Goal: Task Accomplishment & Management: Manage account settings

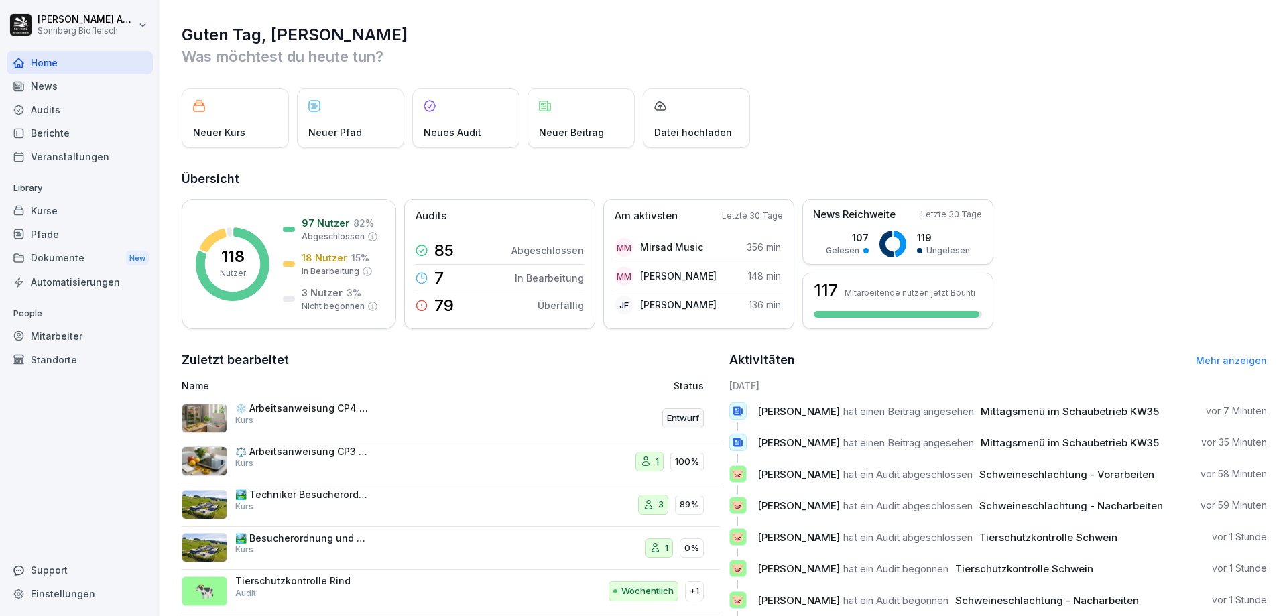
click at [60, 233] on div "Pfade" at bounding box center [80, 234] width 146 height 23
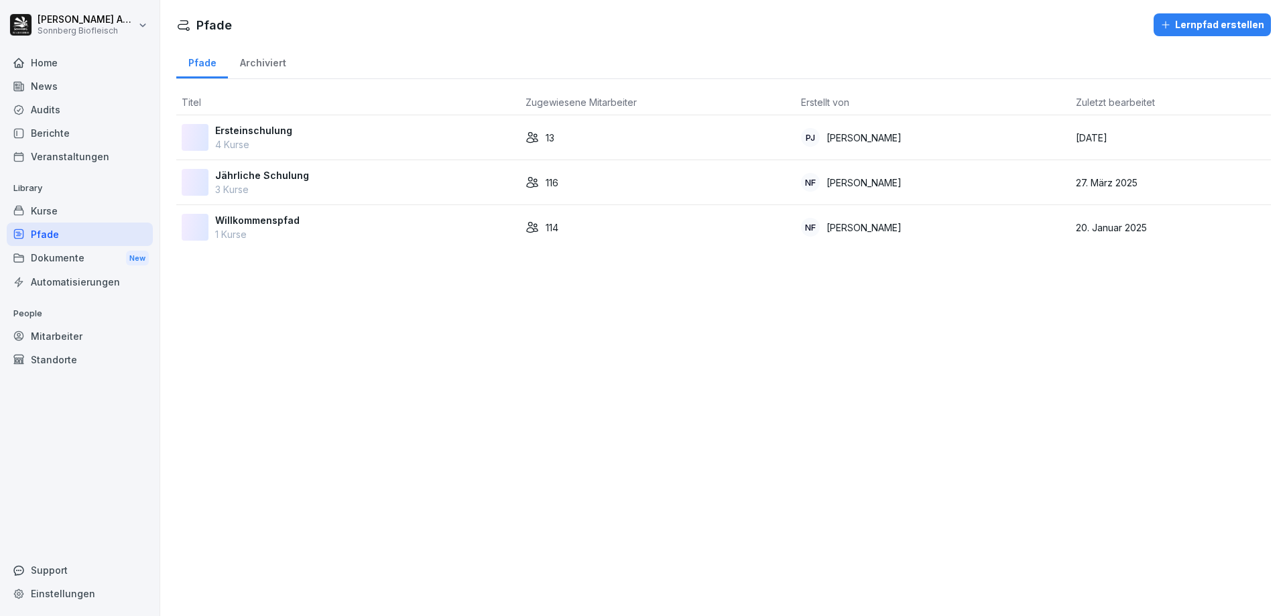
click at [308, 141] on div "Ersteinschulung 4 Kurse" at bounding box center [348, 137] width 333 height 28
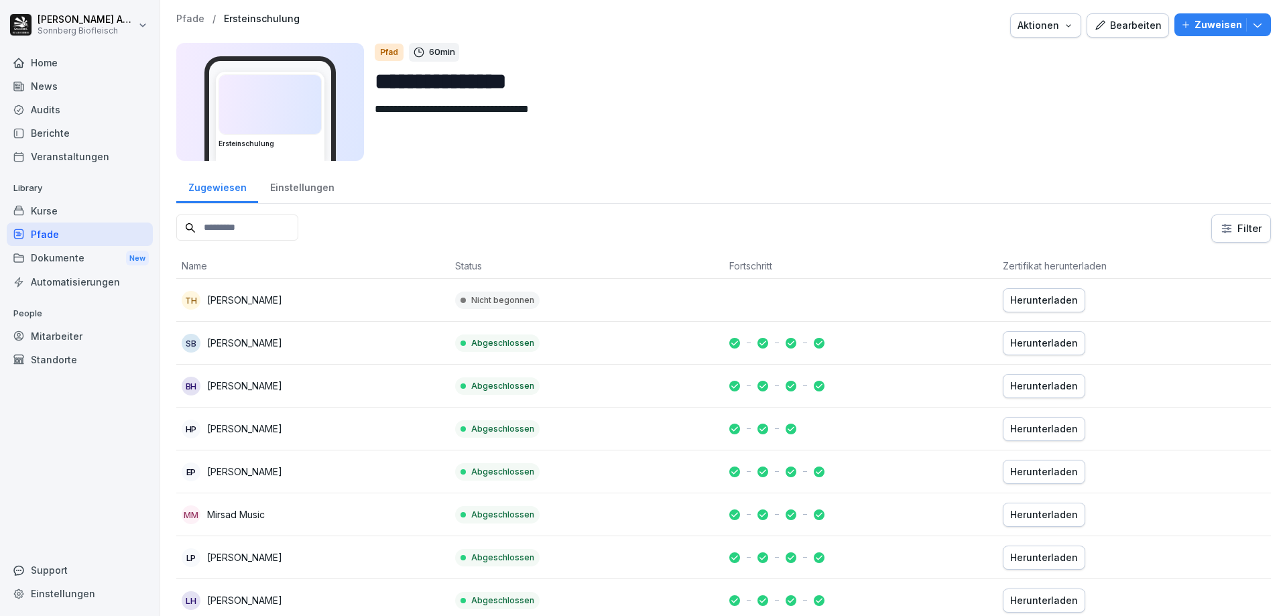
click at [56, 217] on div "Kurse" at bounding box center [80, 210] width 146 height 23
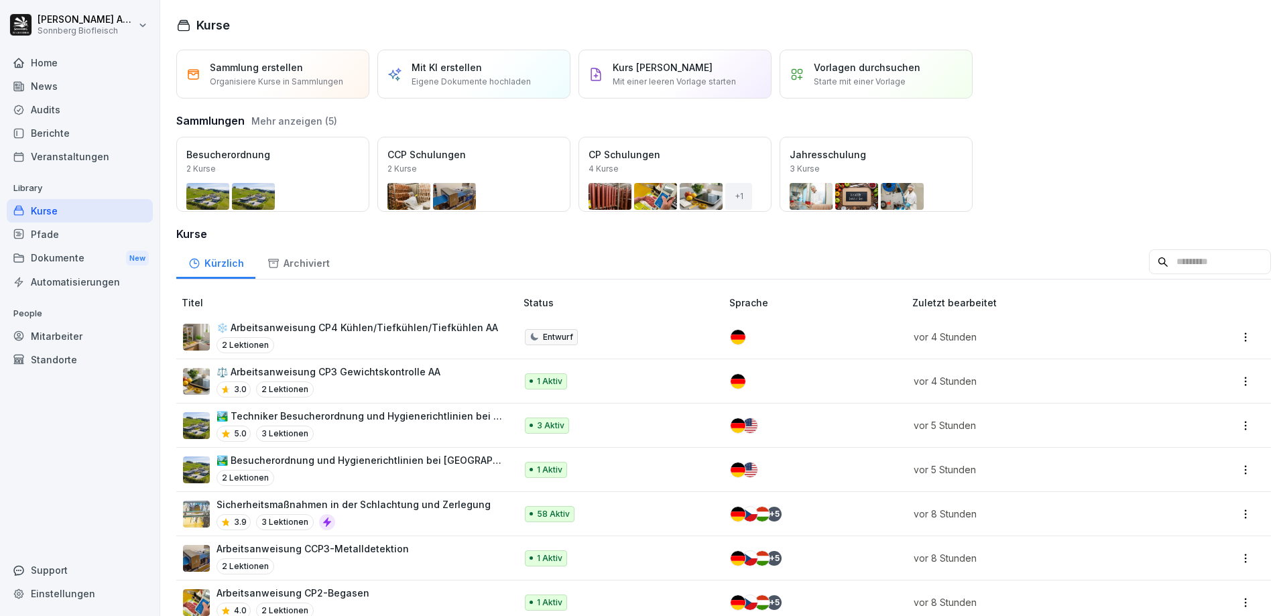
click at [1162, 257] on input at bounding box center [1210, 261] width 122 height 25
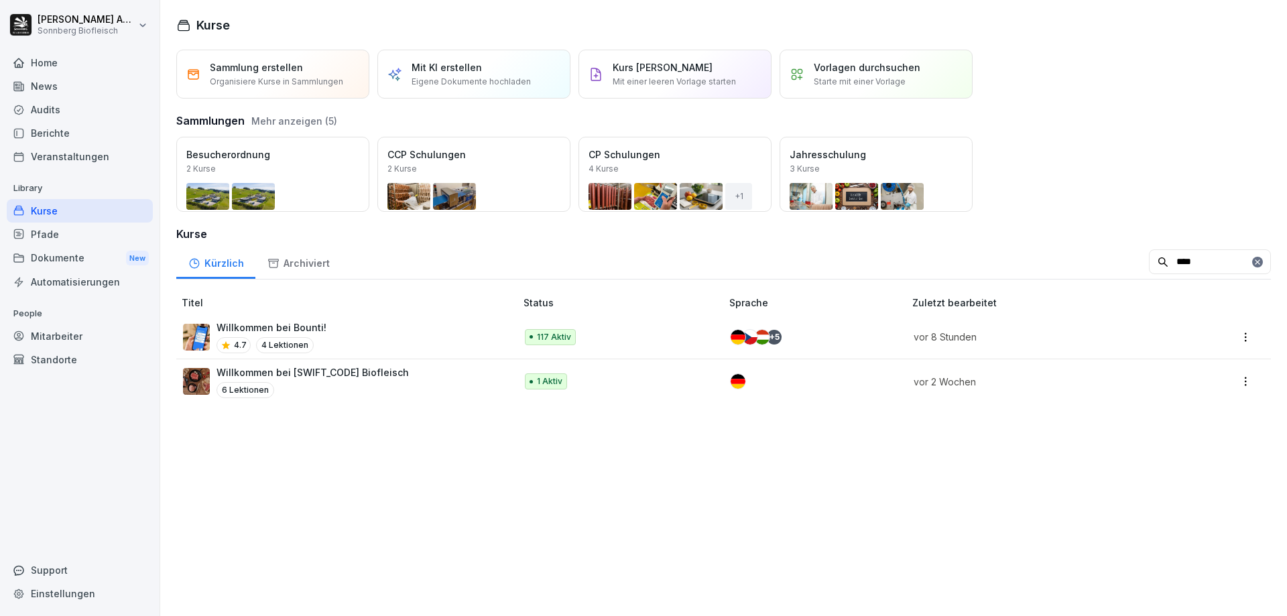
type input "****"
click at [412, 341] on div "Willkommen bei Bounti! 4.7 4 Lektionen" at bounding box center [342, 336] width 319 height 33
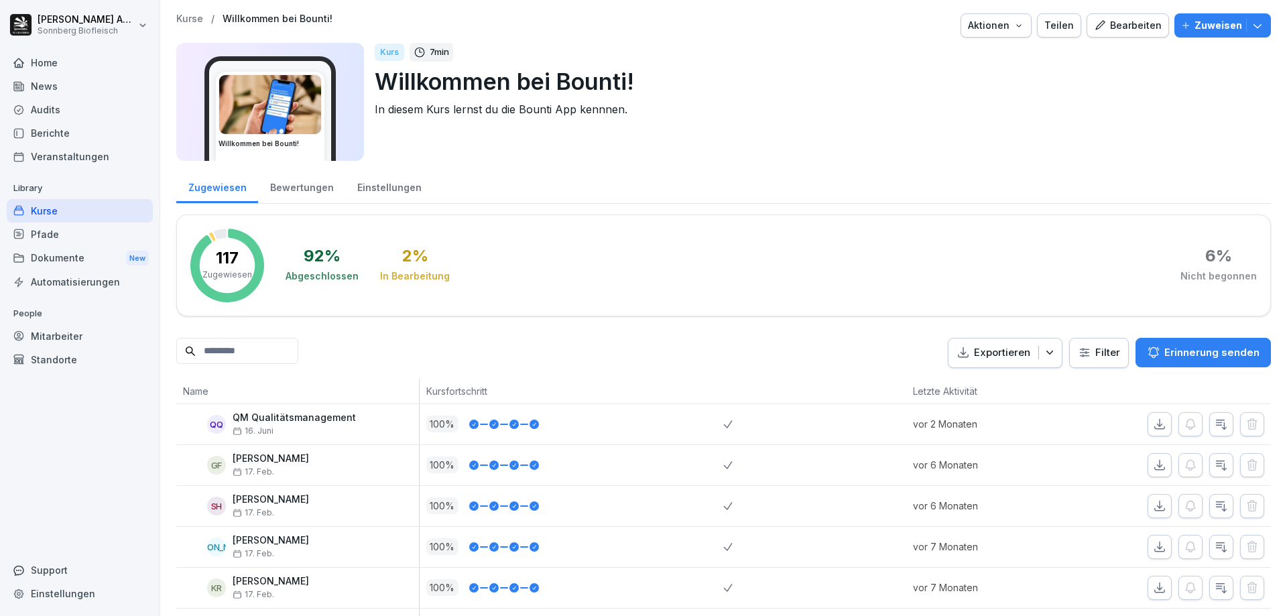
click at [1136, 34] on button "Bearbeiten" at bounding box center [1128, 25] width 82 height 24
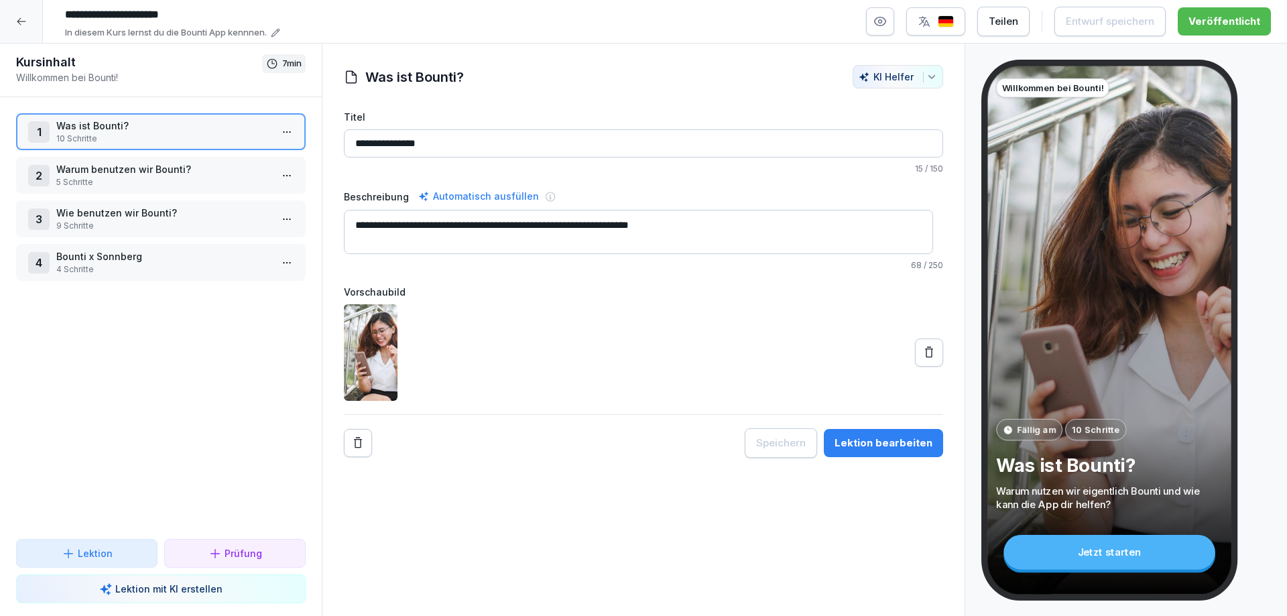
click at [157, 178] on p "5 Schritte" at bounding box center [163, 182] width 215 height 12
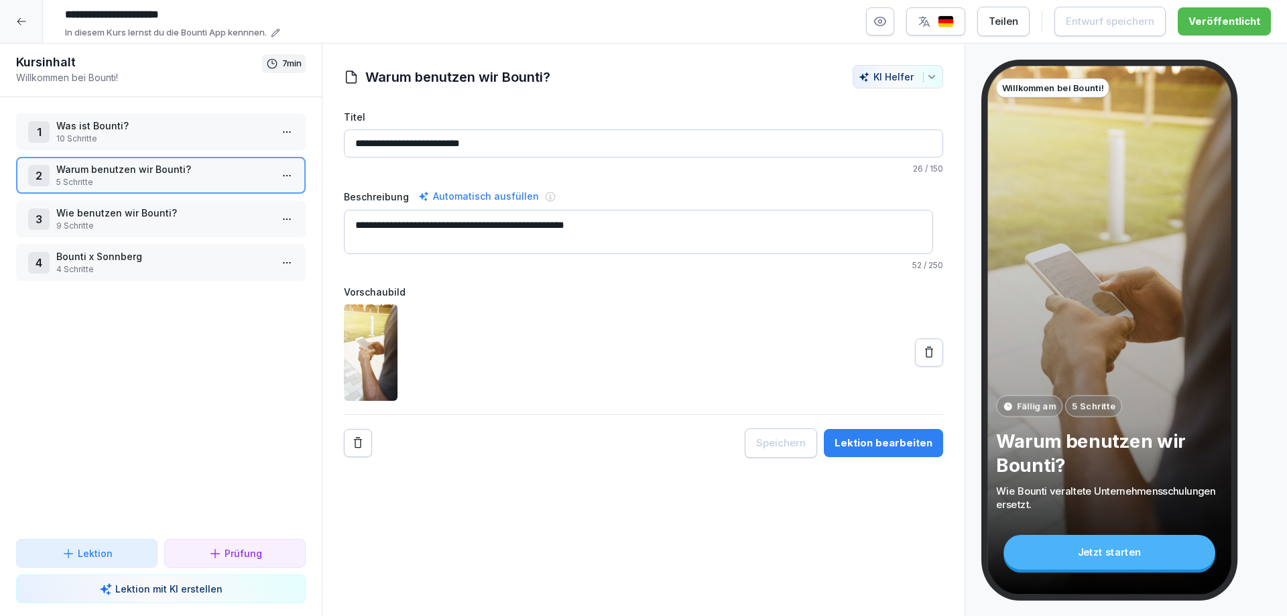
click at [99, 217] on p "Wie benutzen wir Bounti?" at bounding box center [163, 213] width 215 height 14
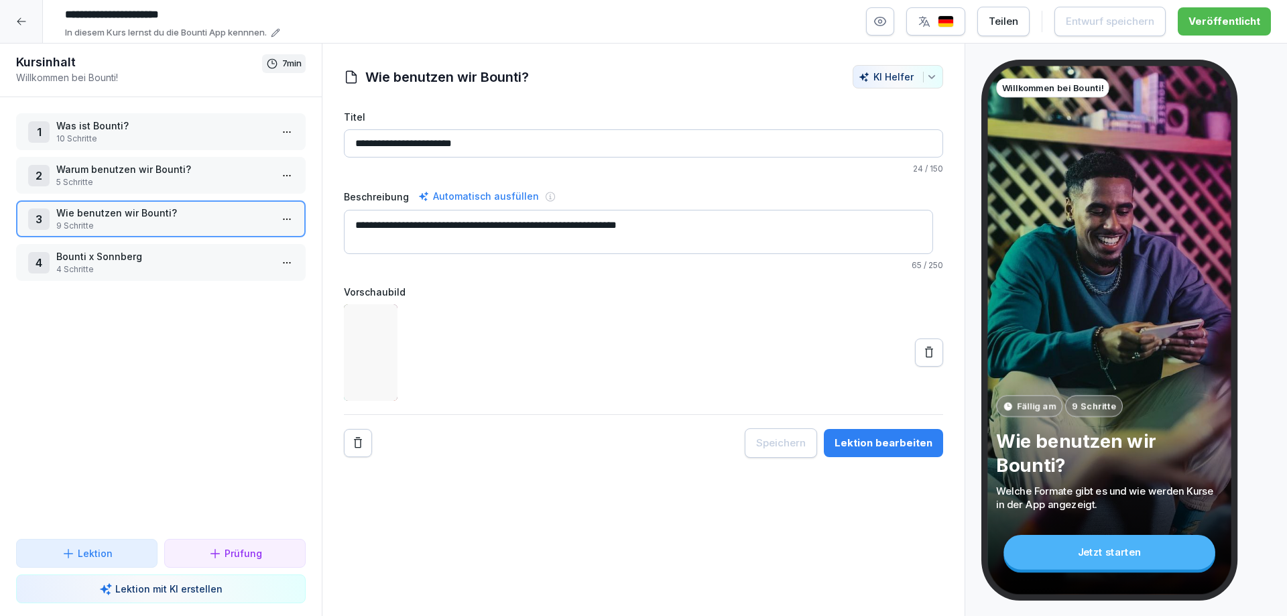
click at [115, 259] on p "Bounti x Sonnberg" at bounding box center [163, 256] width 215 height 14
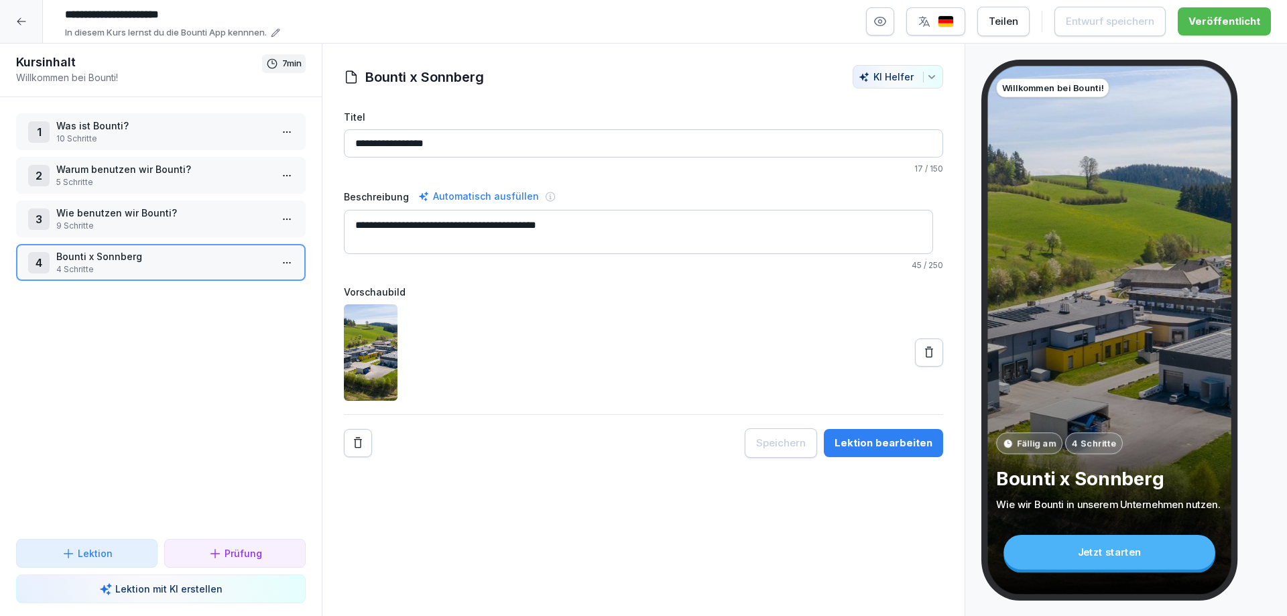
click at [127, 219] on p "Wie benutzen wir Bounti?" at bounding box center [163, 213] width 215 height 14
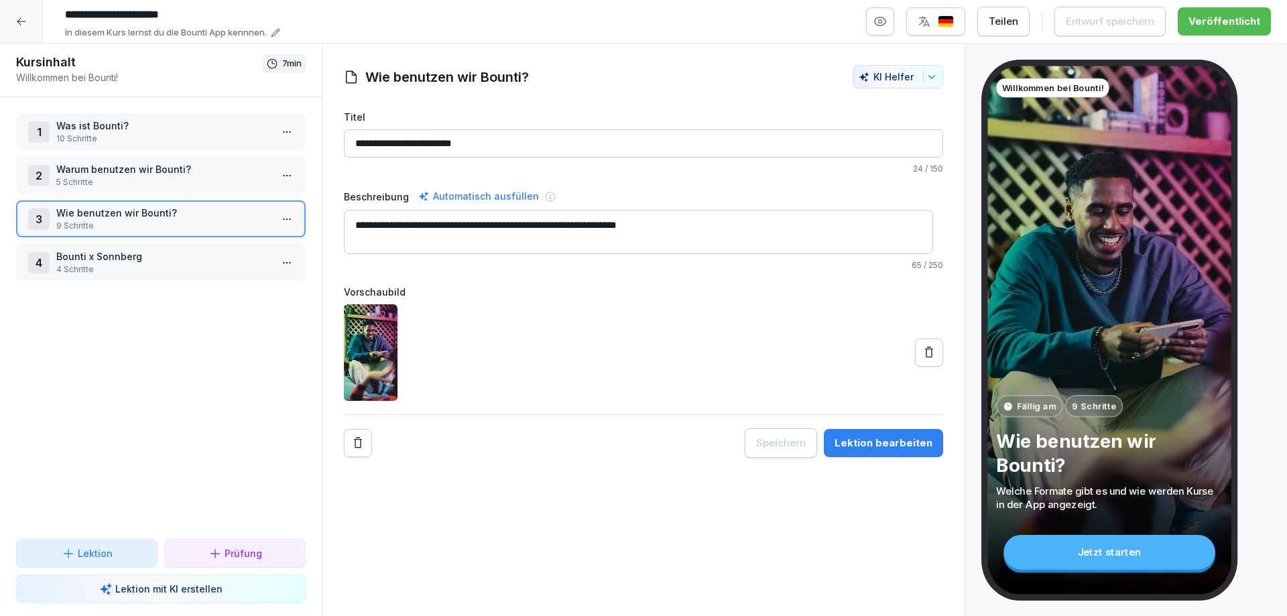
click at [878, 444] on div "Lektion bearbeiten" at bounding box center [884, 443] width 98 height 15
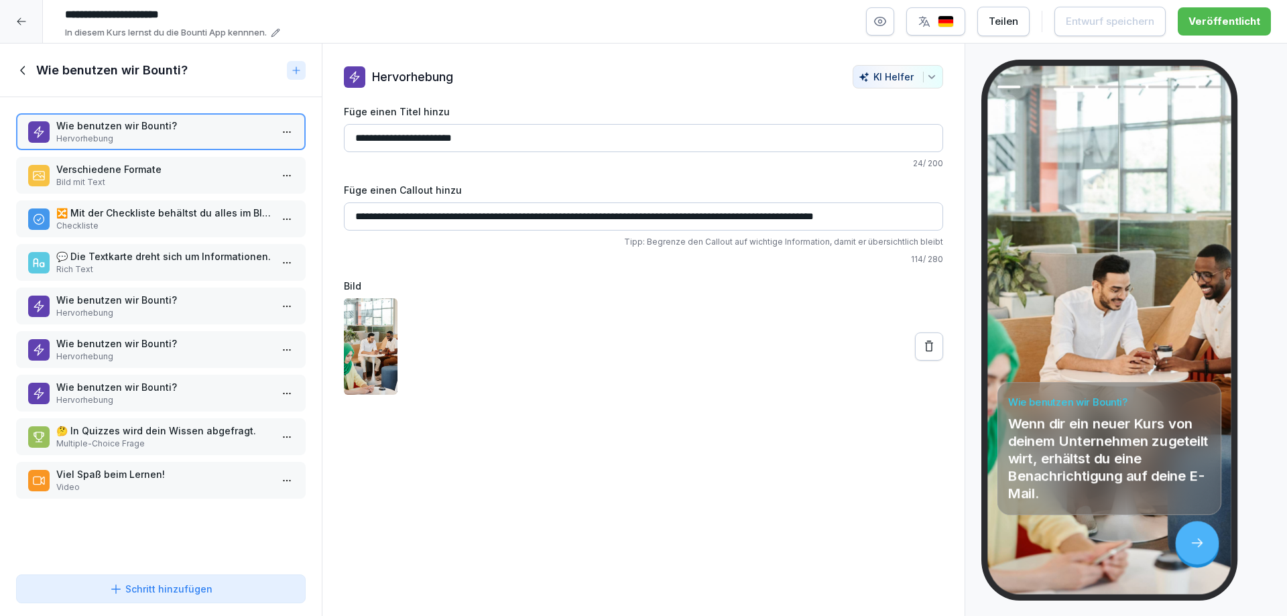
click at [109, 177] on p "Bild mit Text" at bounding box center [163, 182] width 215 height 12
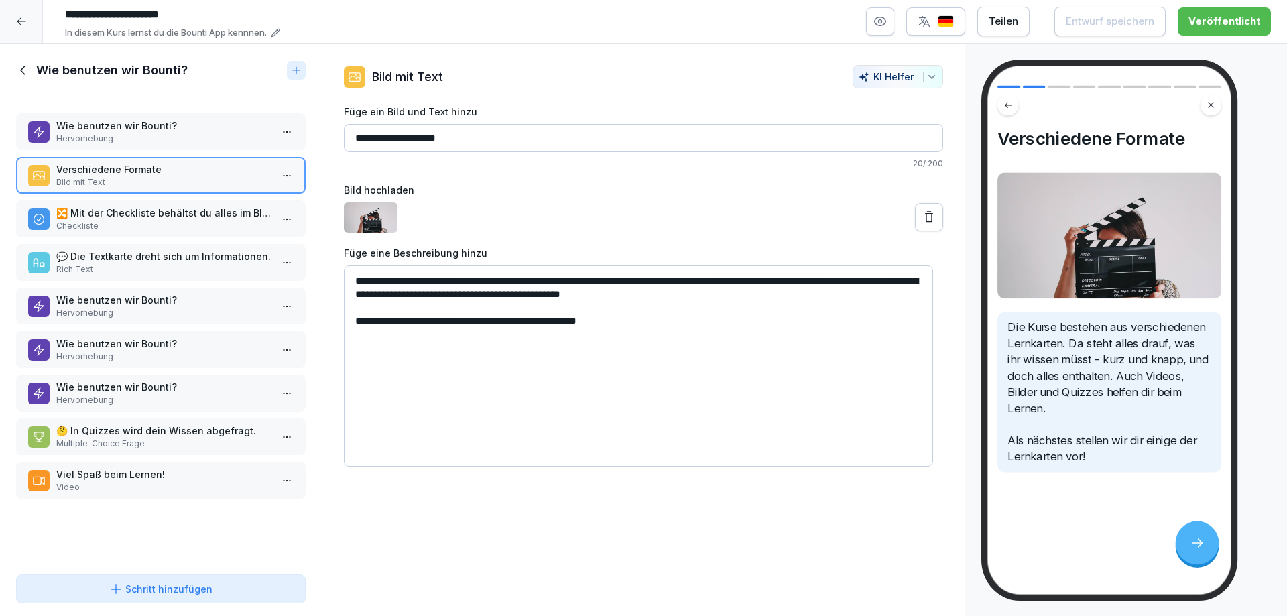
click at [116, 219] on p "🔀 Mit der Checkliste behältst du alles im Blick." at bounding box center [163, 213] width 215 height 14
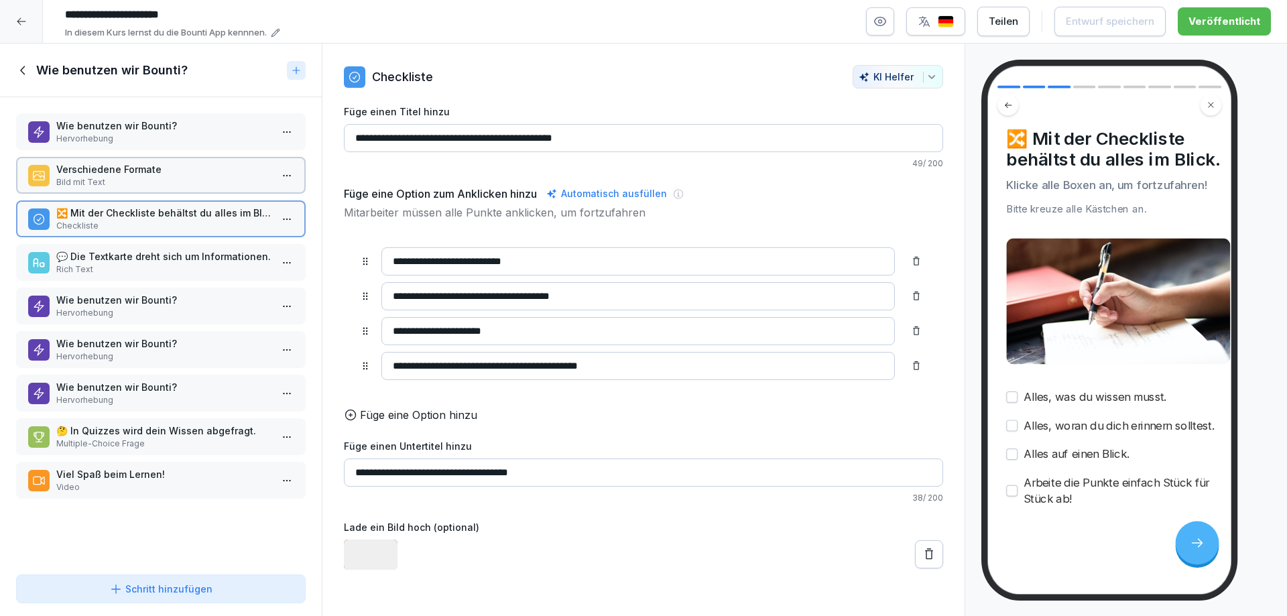
click at [123, 255] on p "💬 Die Textkarte dreht sich um Informationen." at bounding box center [163, 256] width 215 height 14
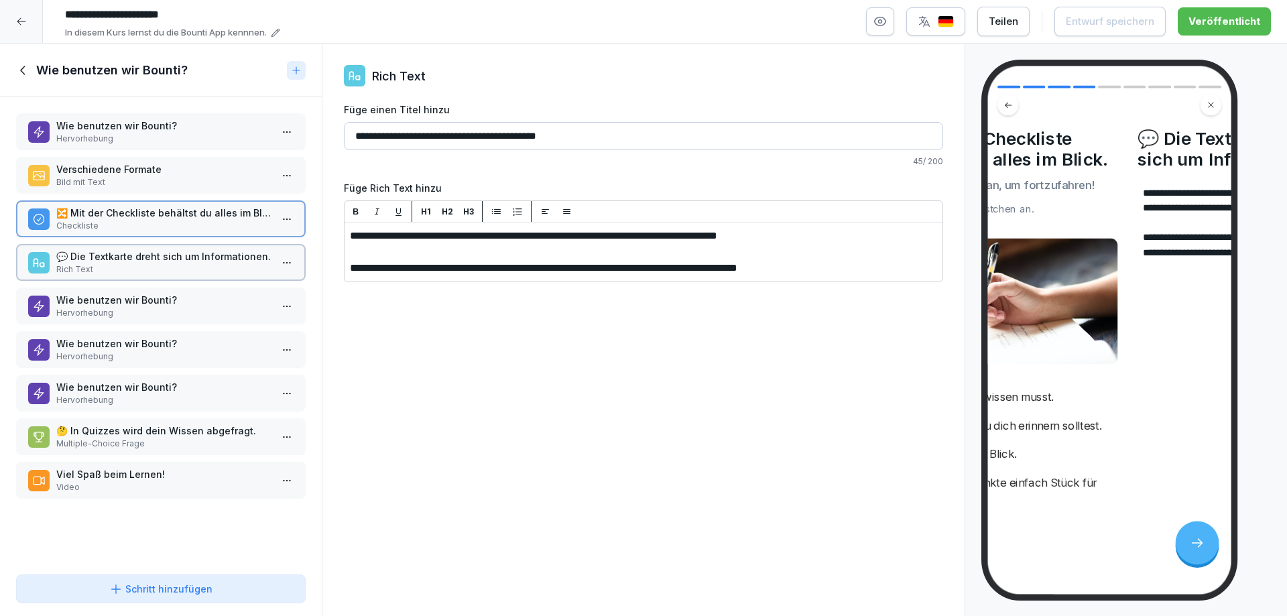
click at [131, 303] on p "Wie benutzen wir Bounti?" at bounding box center [163, 300] width 215 height 14
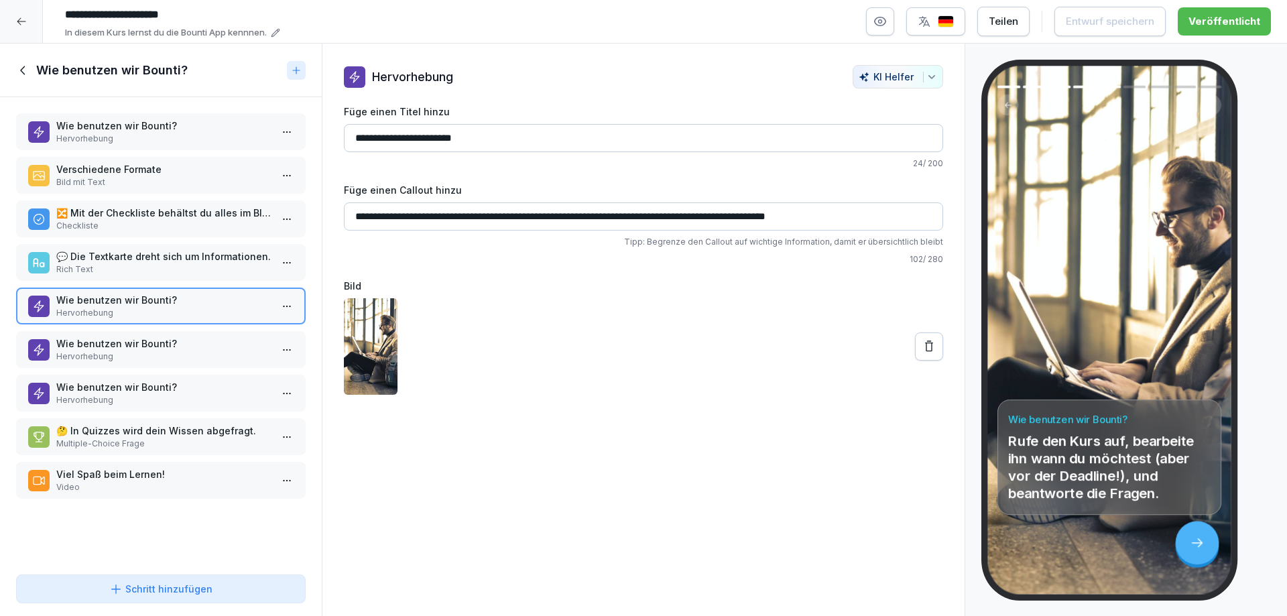
click at [145, 359] on p "Hervorhebung" at bounding box center [163, 357] width 215 height 12
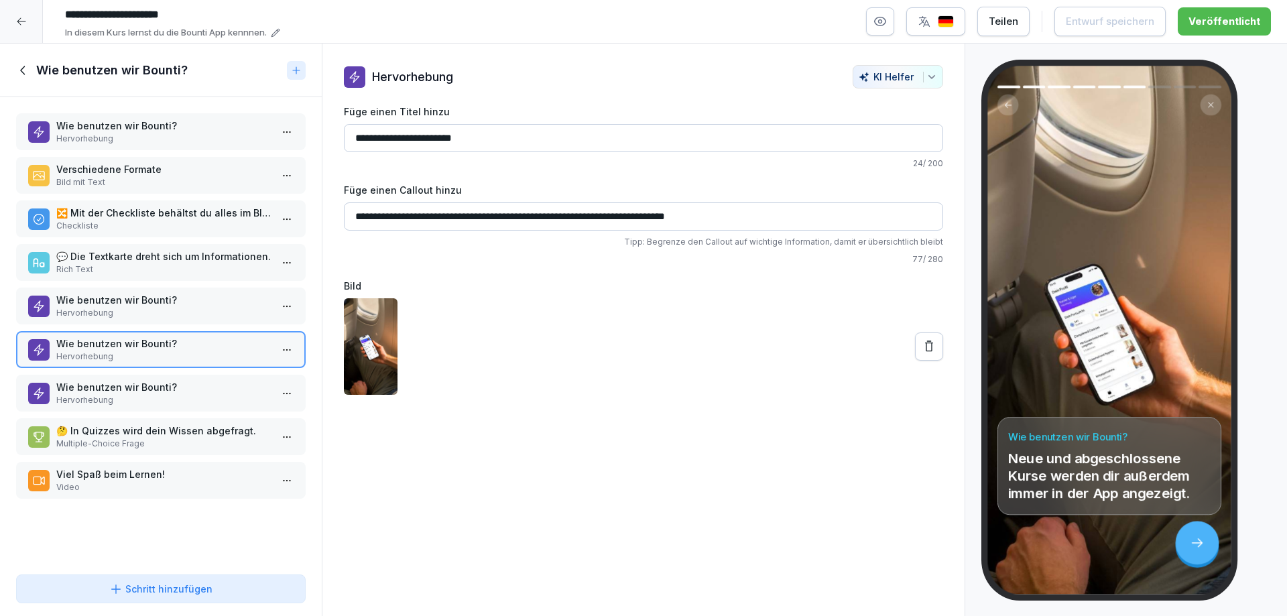
click at [142, 388] on p "Wie benutzen wir Bounti?" at bounding box center [163, 387] width 215 height 14
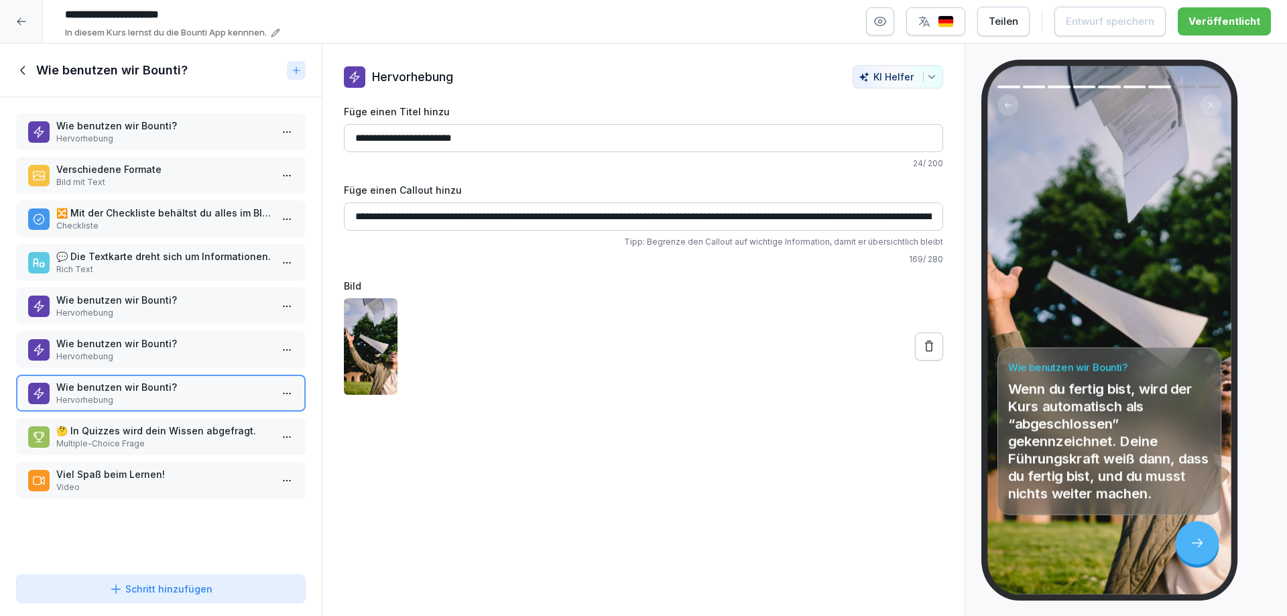
click at [123, 430] on p "🤔 In Quizzes wird dein Wissen abgefragt." at bounding box center [163, 431] width 215 height 14
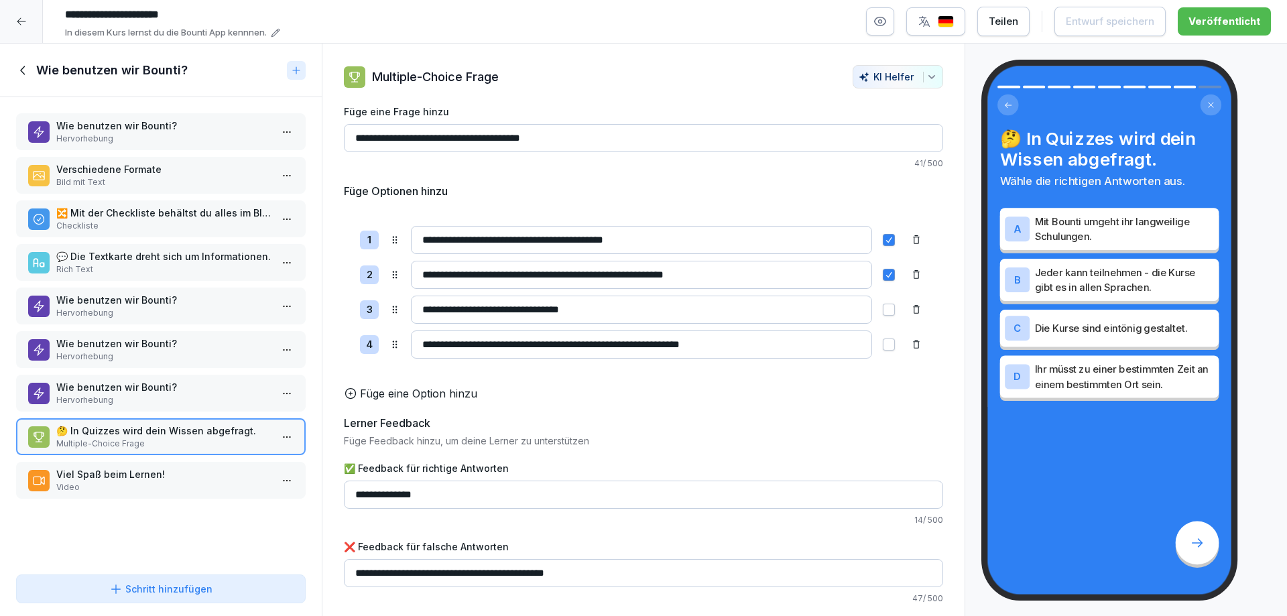
click at [123, 465] on div "Viel Spaß beim Lernen! Video" at bounding box center [161, 480] width 290 height 37
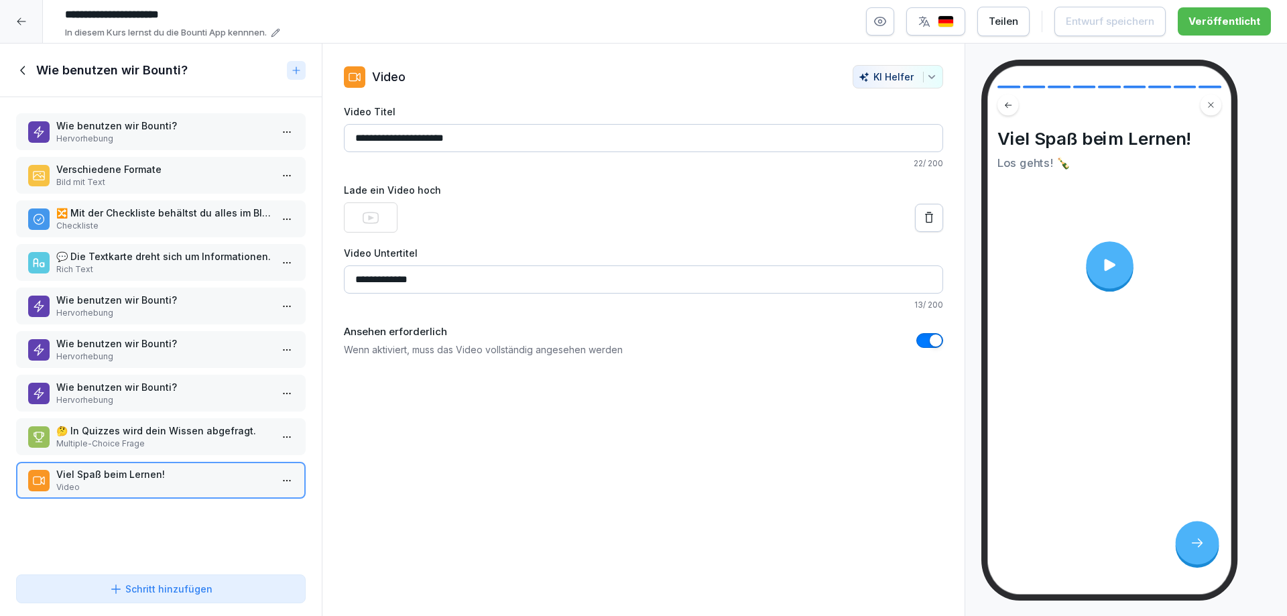
click at [15, 19] on div at bounding box center [21, 21] width 43 height 43
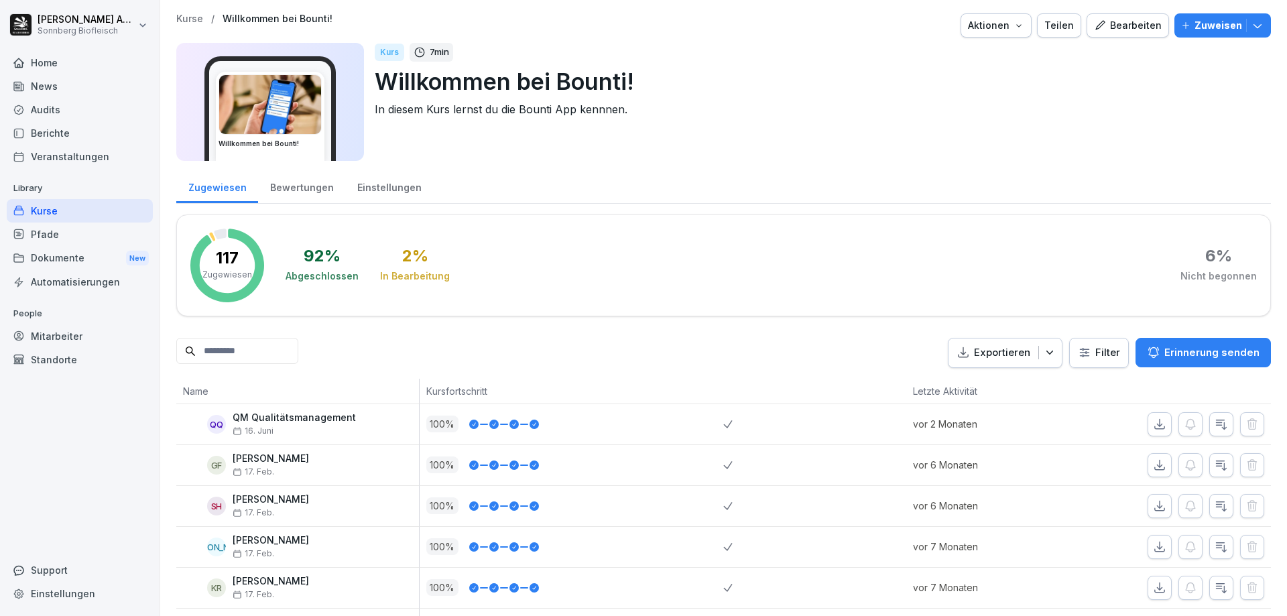
click at [67, 336] on div "Mitarbeiter" at bounding box center [80, 335] width 146 height 23
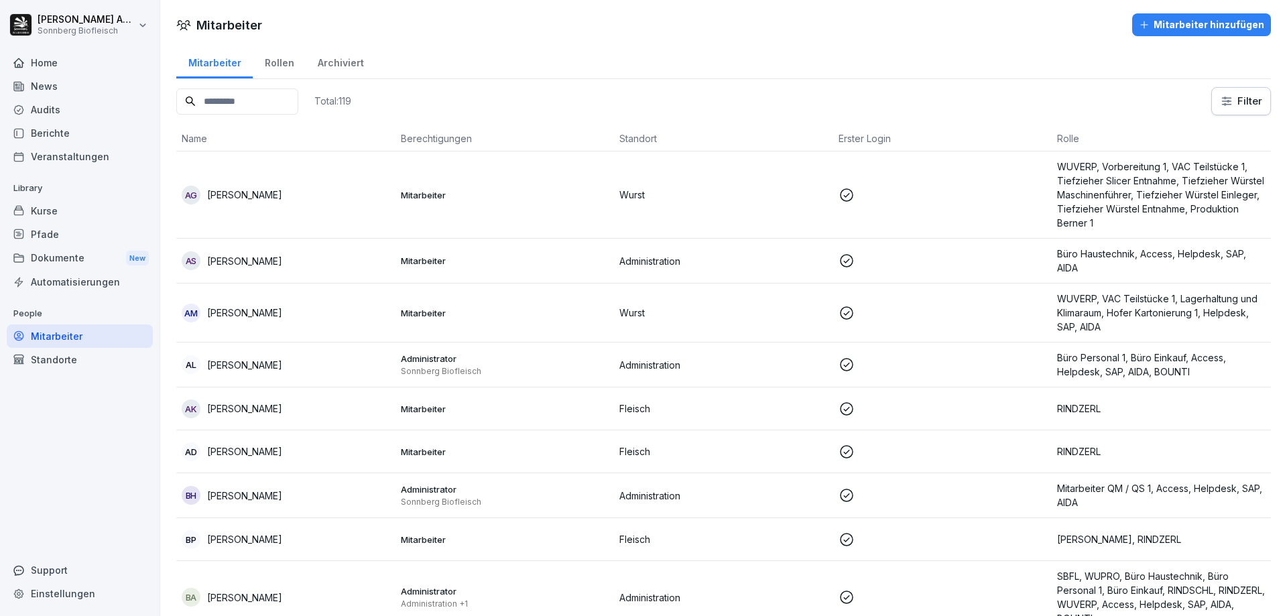
click at [298, 105] on input at bounding box center [237, 101] width 122 height 26
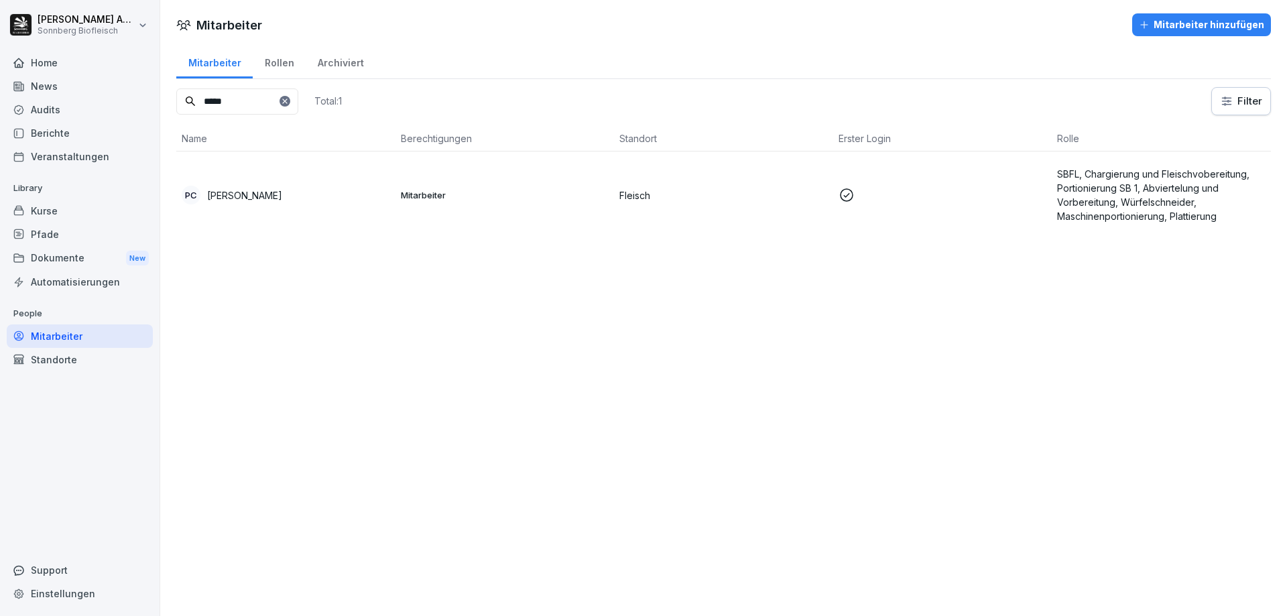
type input "*****"
click at [239, 190] on p "[PERSON_NAME]" at bounding box center [244, 195] width 75 height 14
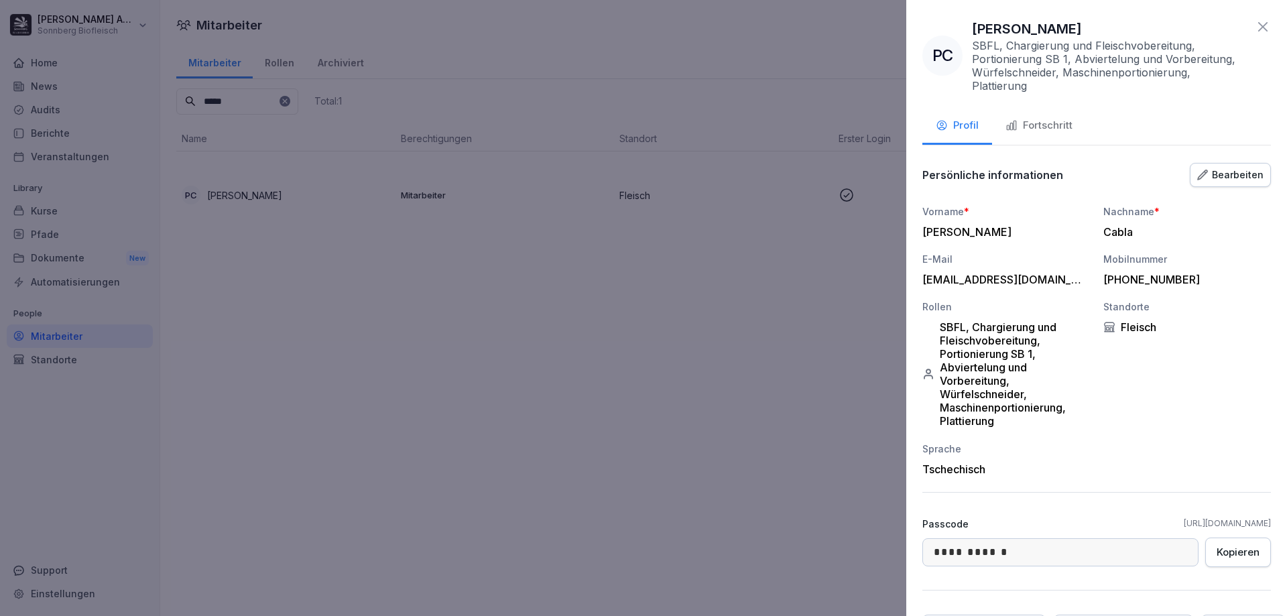
scroll to position [75, 0]
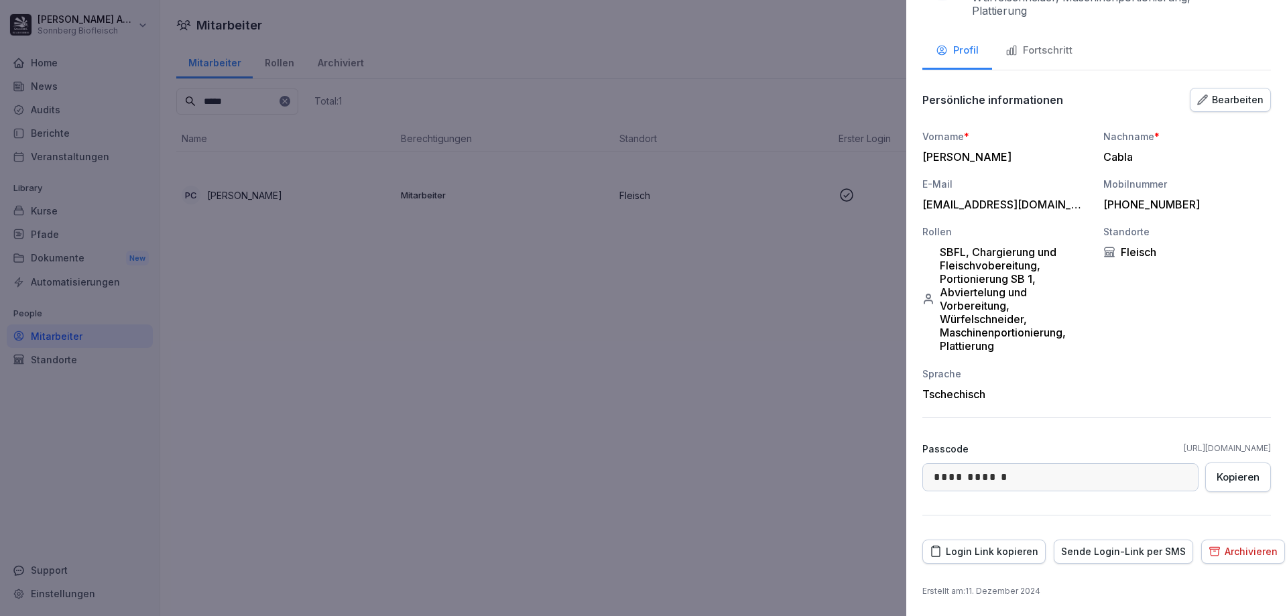
click at [1117, 552] on div "Sende Login-Link per SMS" at bounding box center [1123, 551] width 125 height 15
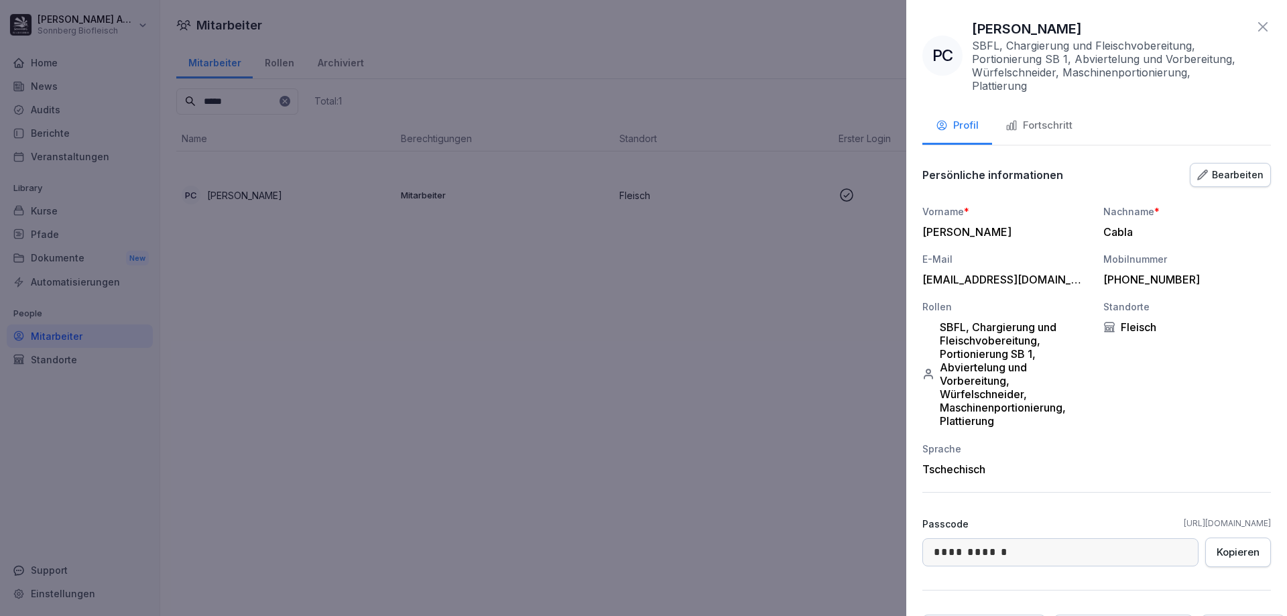
click at [1258, 25] on icon at bounding box center [1263, 27] width 16 height 16
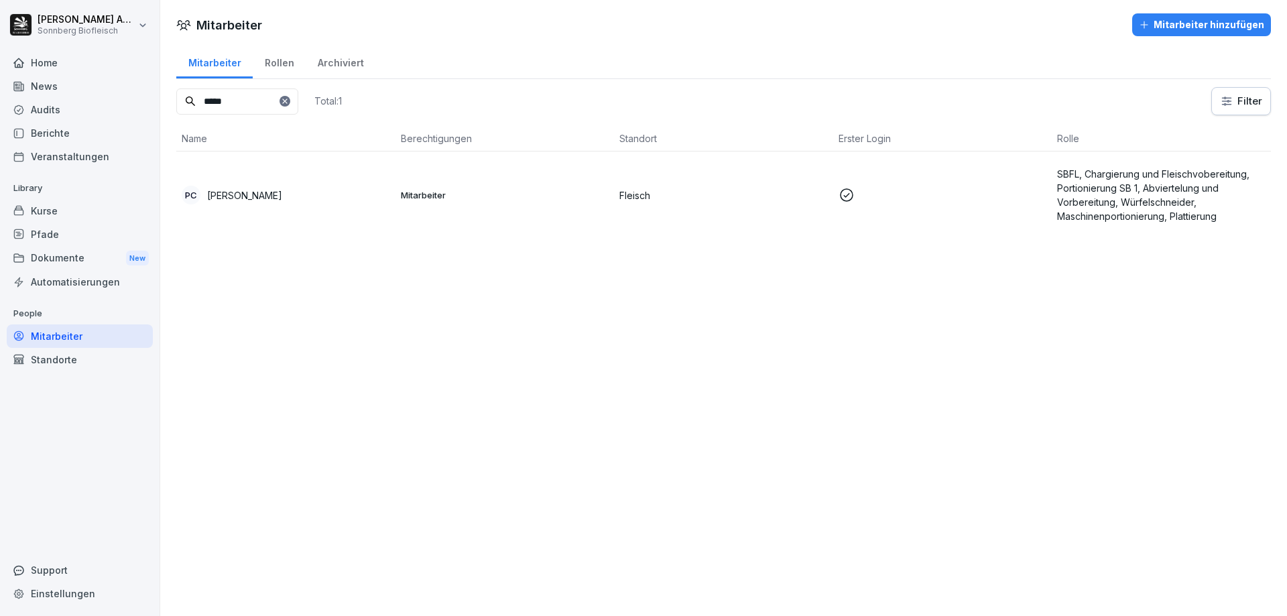
click at [90, 131] on div "Berichte" at bounding box center [80, 132] width 146 height 23
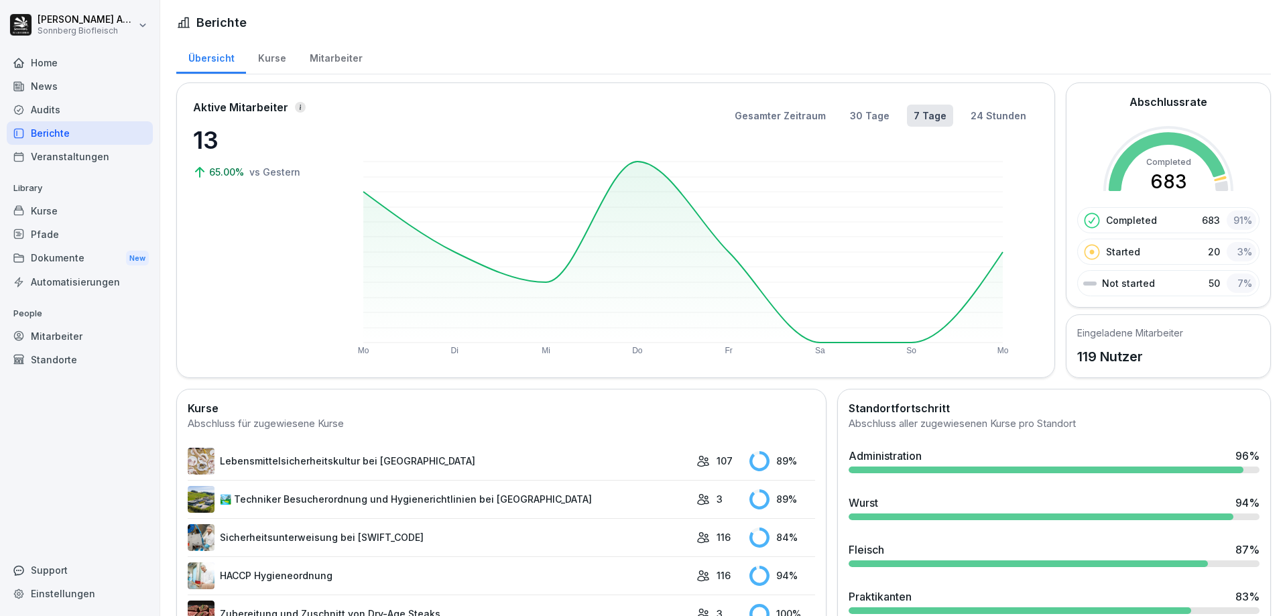
click at [67, 231] on div "Pfade" at bounding box center [80, 234] width 146 height 23
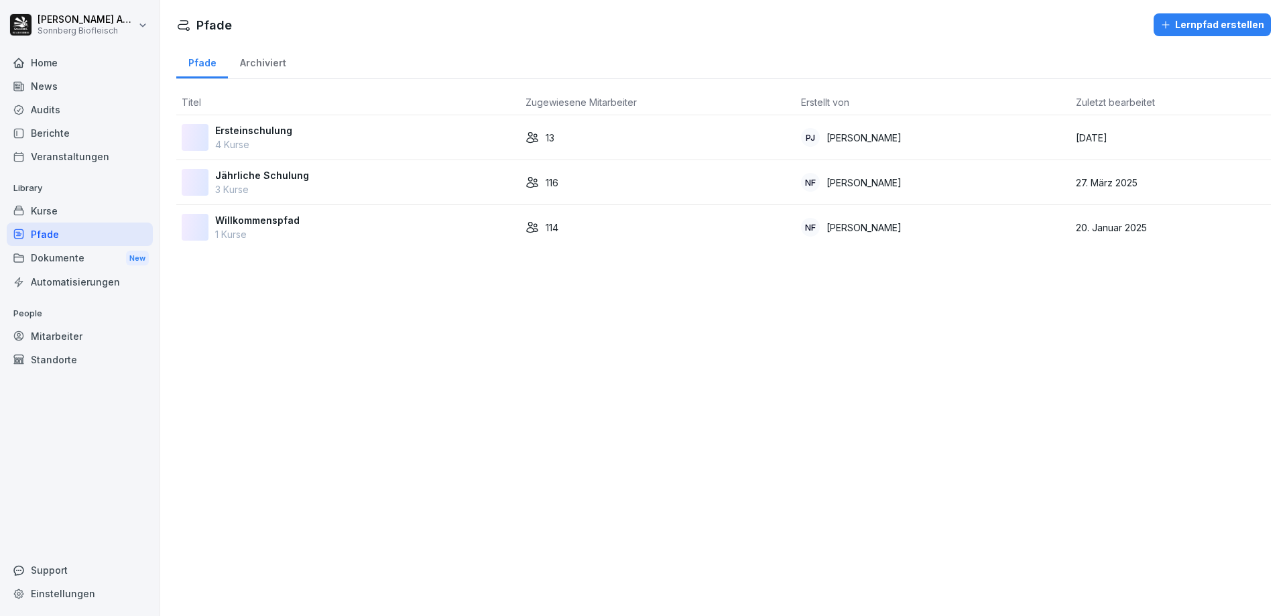
click at [358, 186] on div "Jährliche Schulung 3 Kurse" at bounding box center [348, 182] width 333 height 28
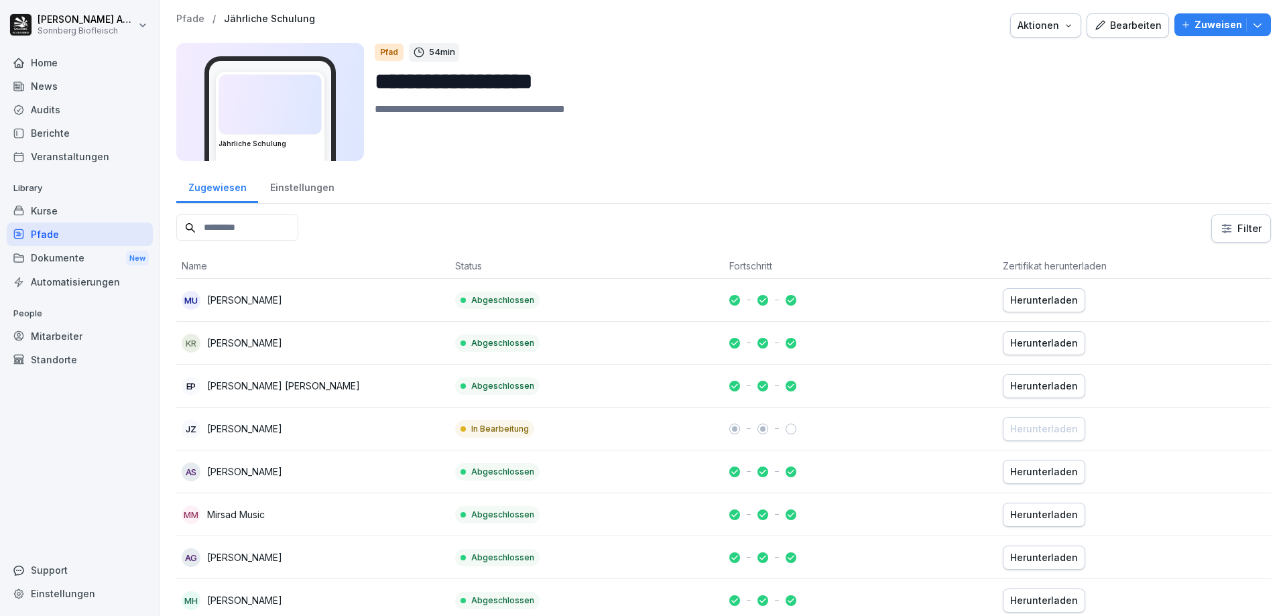
click at [284, 228] on input at bounding box center [237, 228] width 122 height 26
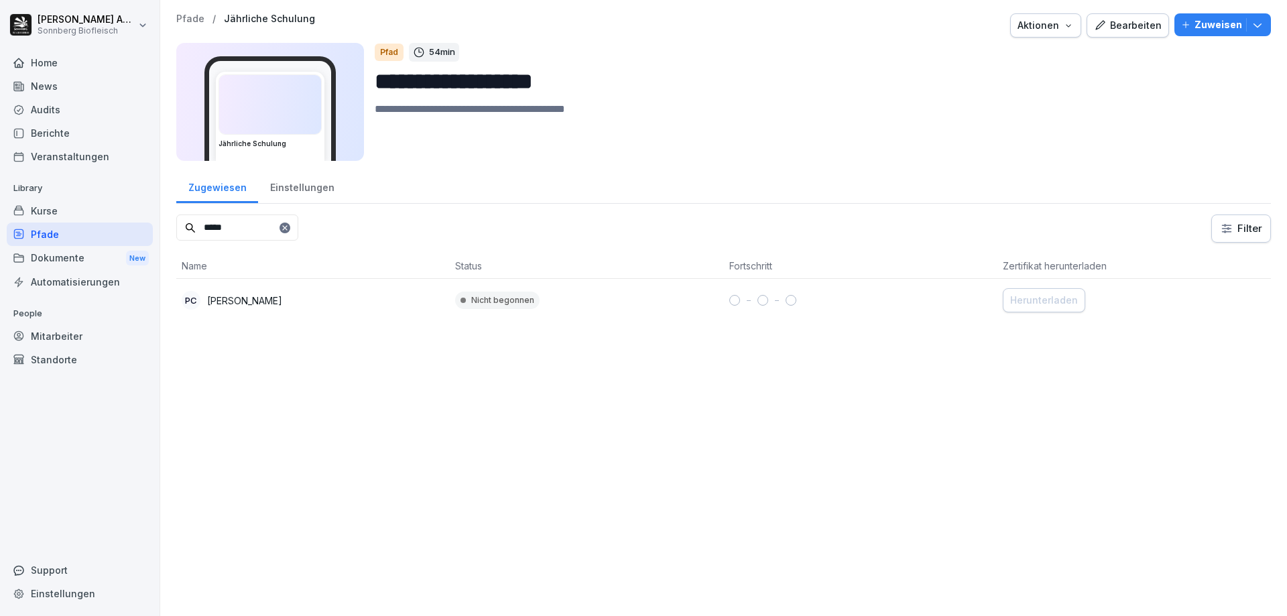
type input "*****"
